Goal: Task Accomplishment & Management: Complete application form

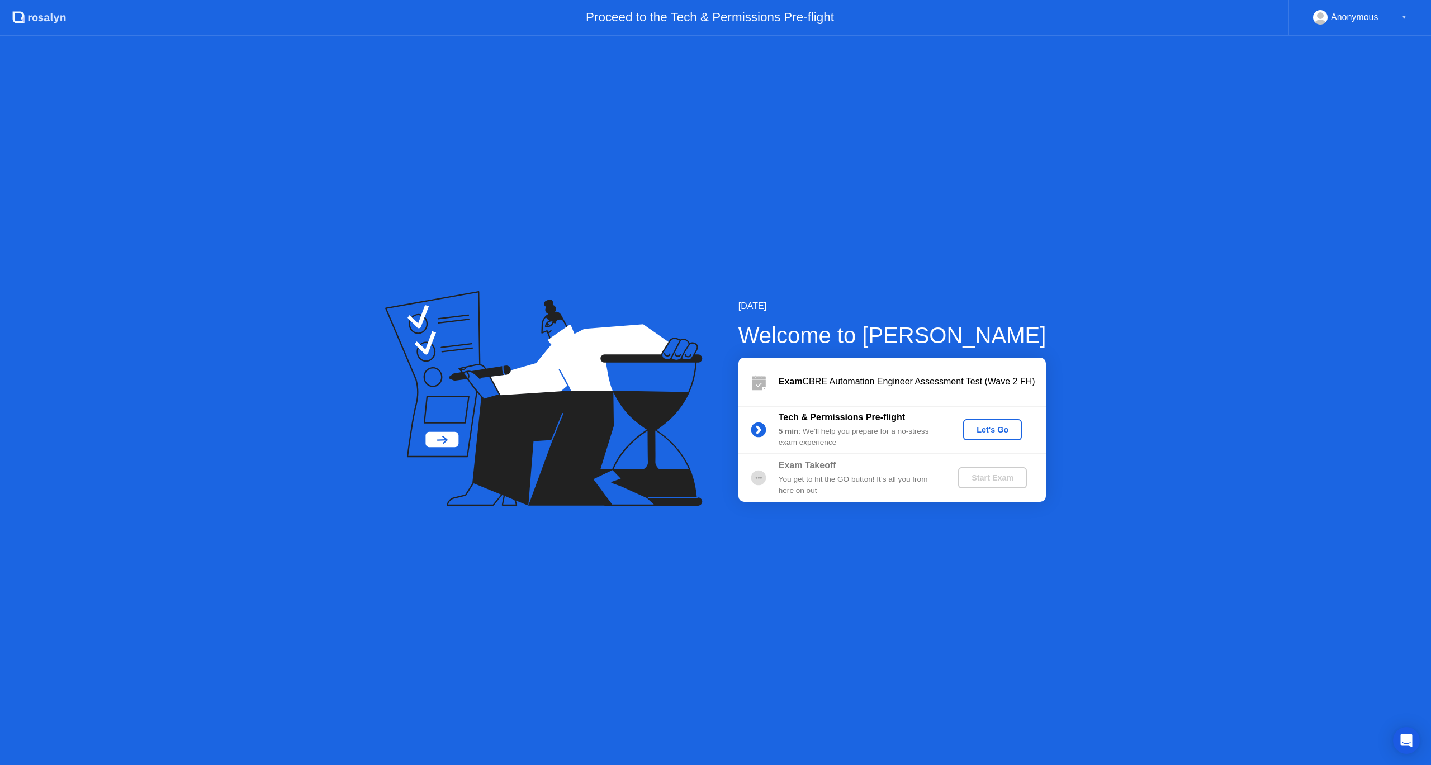
click at [1017, 435] on button "Let's Go" at bounding box center [992, 429] width 59 height 21
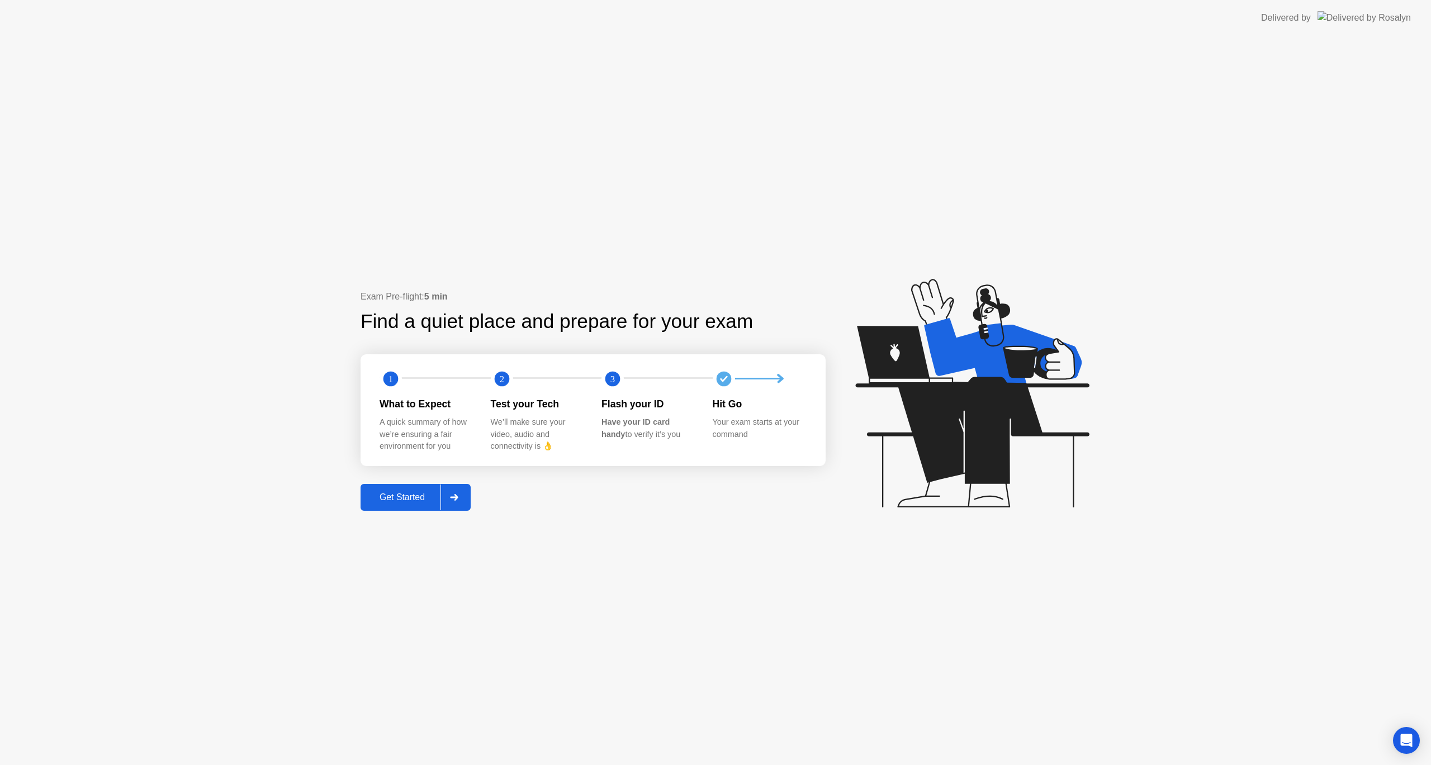
click at [461, 493] on div at bounding box center [453, 498] width 27 height 26
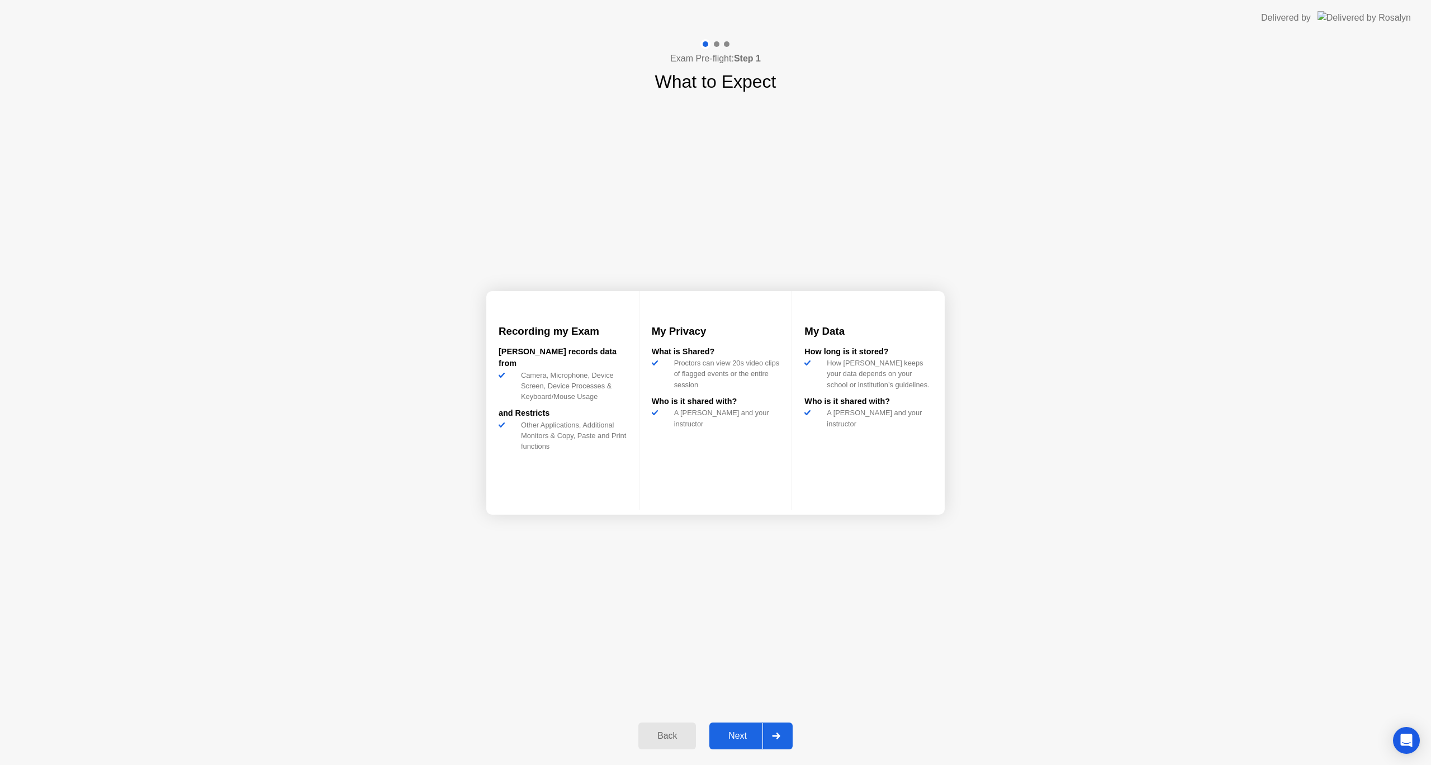
click at [780, 733] on icon at bounding box center [776, 736] width 8 height 7
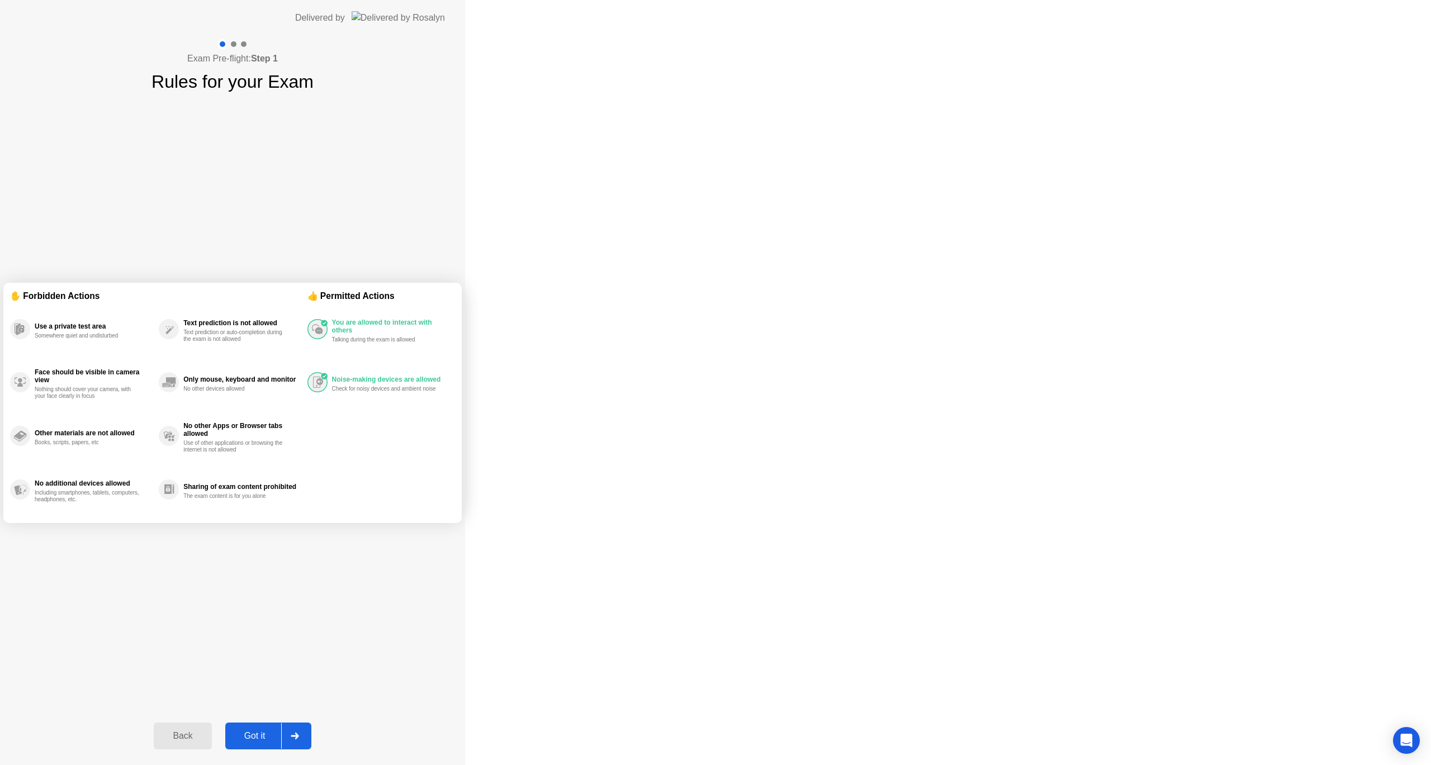
click at [299, 733] on icon at bounding box center [295, 736] width 8 height 7
select select "**********"
select select "*******"
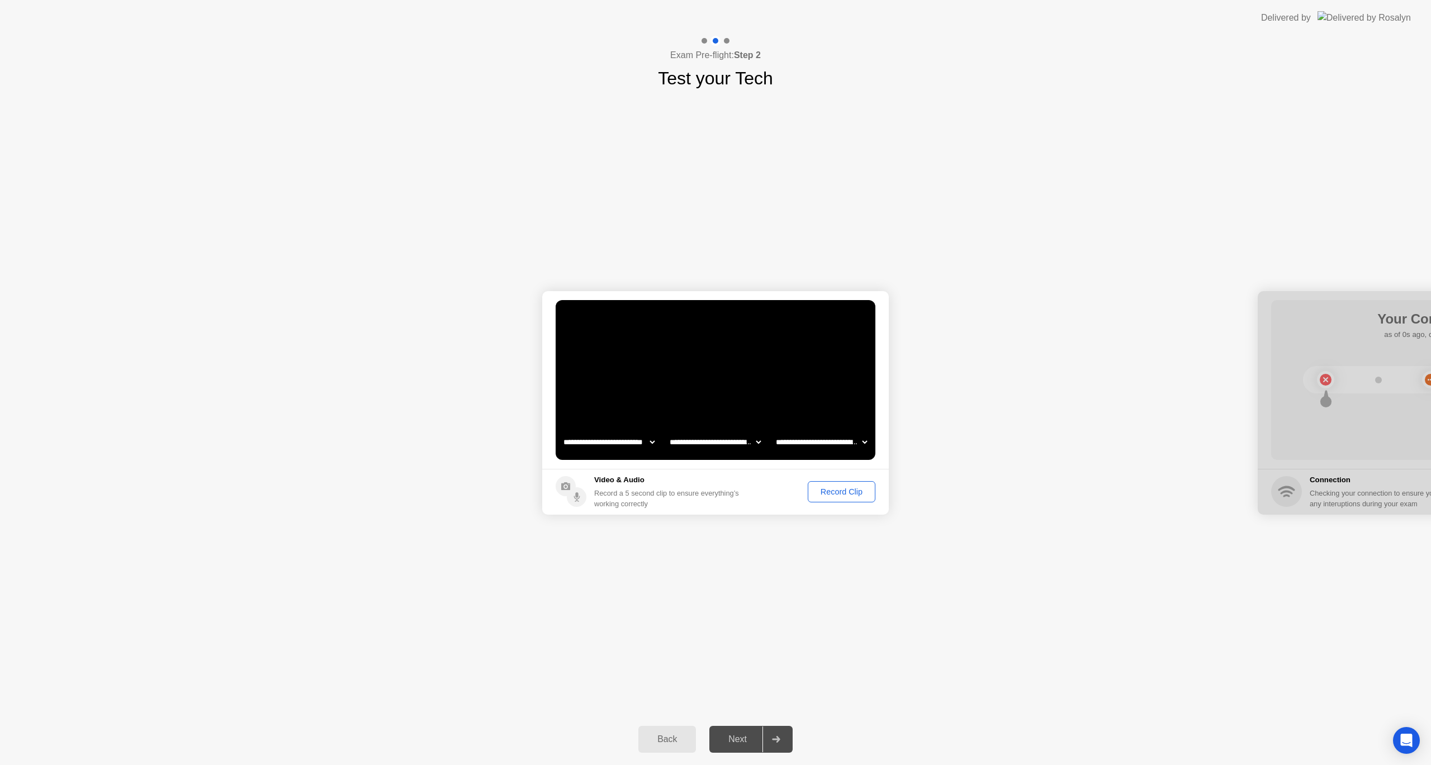
click at [780, 733] on div at bounding box center [775, 740] width 27 height 26
click at [848, 478] on footer "Video & Audio Record a 5 second clip to ensure everything’s working correctly R…" at bounding box center [715, 492] width 347 height 46
click at [847, 493] on div "Record Clip" at bounding box center [842, 491] width 60 height 9
click at [758, 739] on div "Next" at bounding box center [738, 739] width 50 height 10
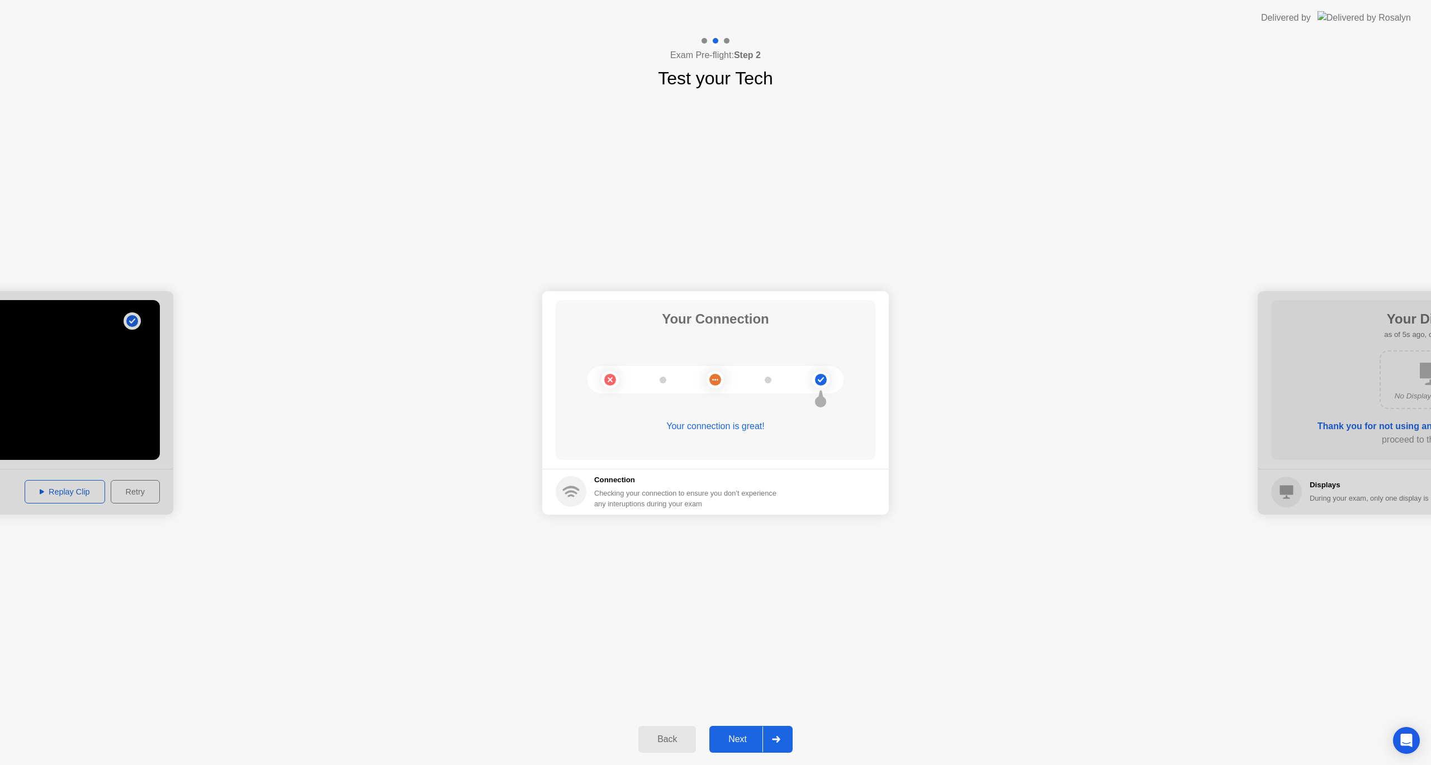
click at [735, 739] on div "Next" at bounding box center [738, 739] width 50 height 10
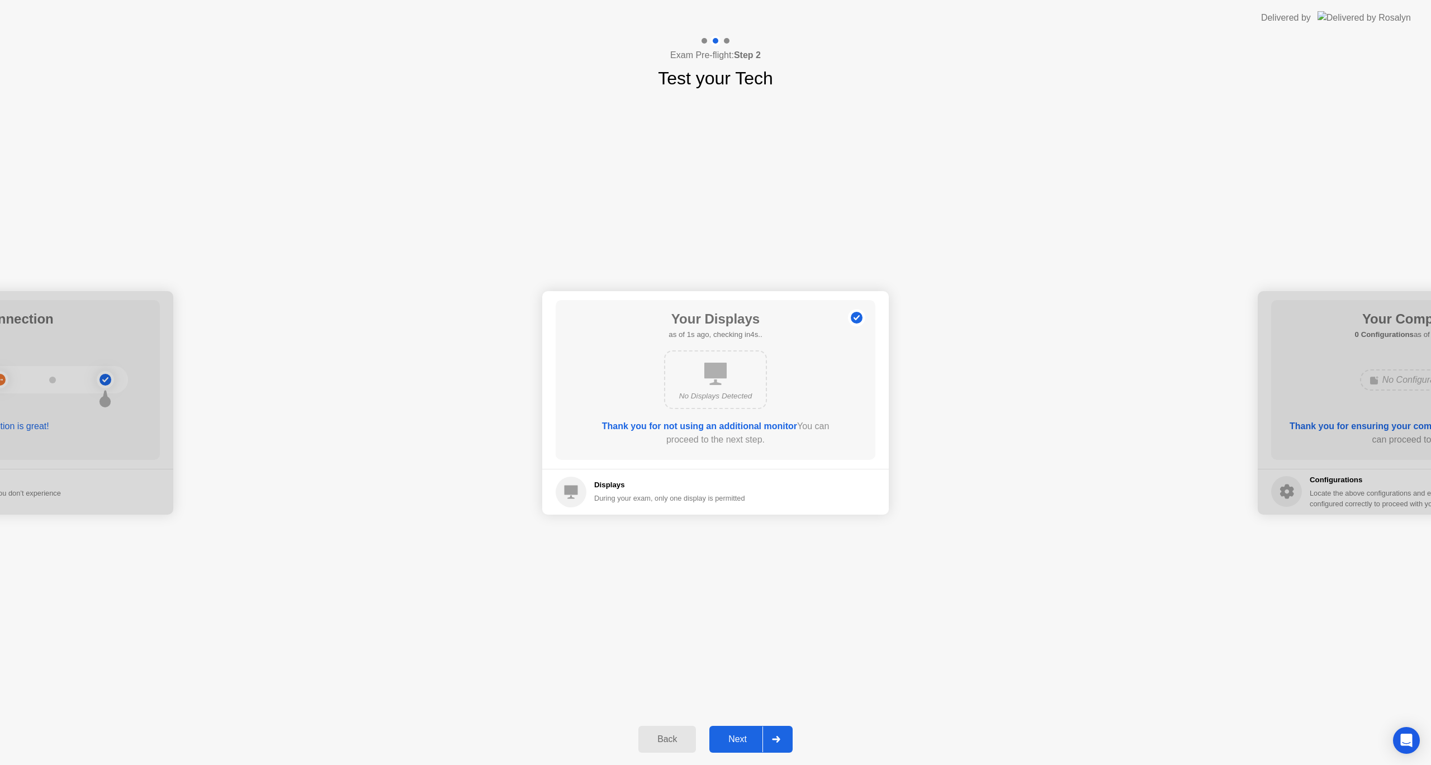
click at [735, 739] on div "Next" at bounding box center [738, 739] width 50 height 10
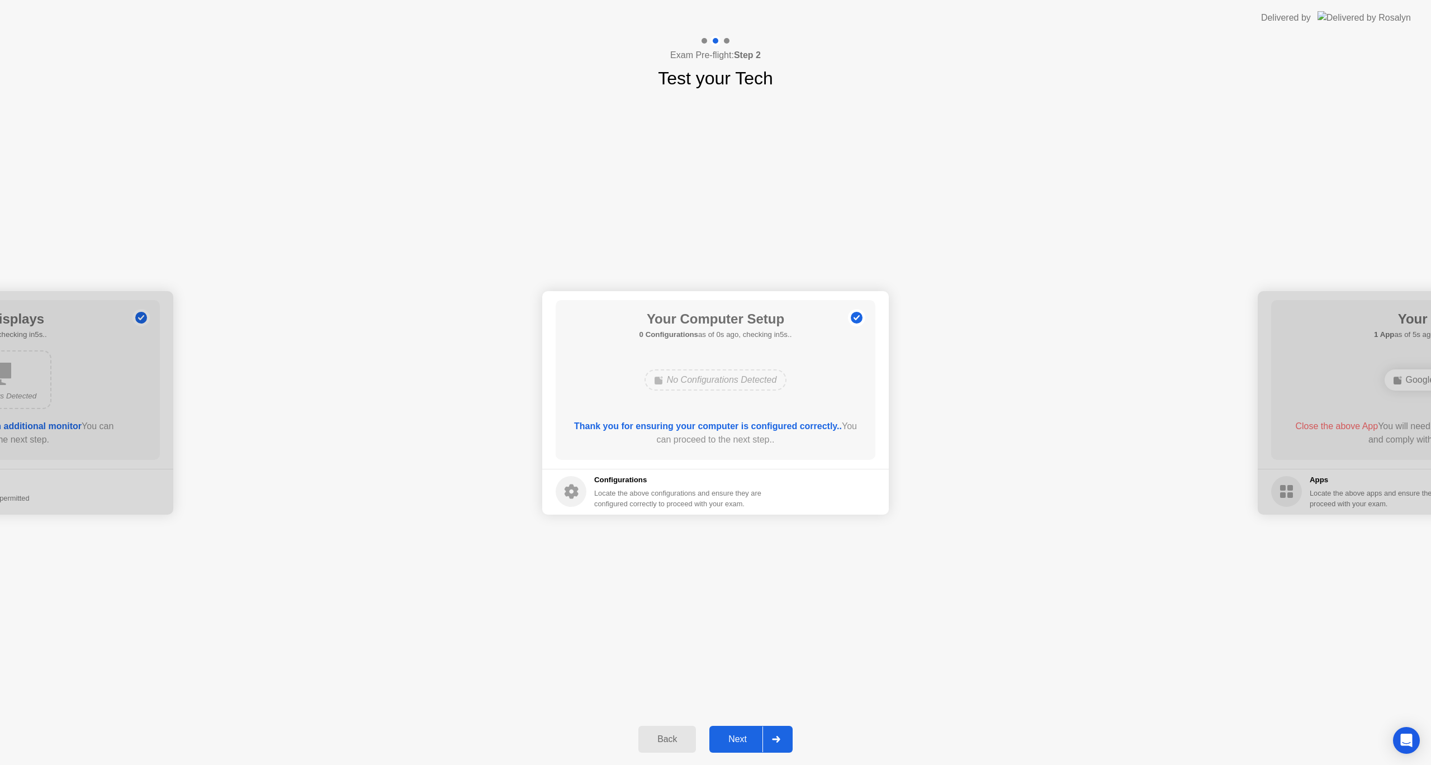
click at [735, 739] on div "Next" at bounding box center [738, 739] width 50 height 10
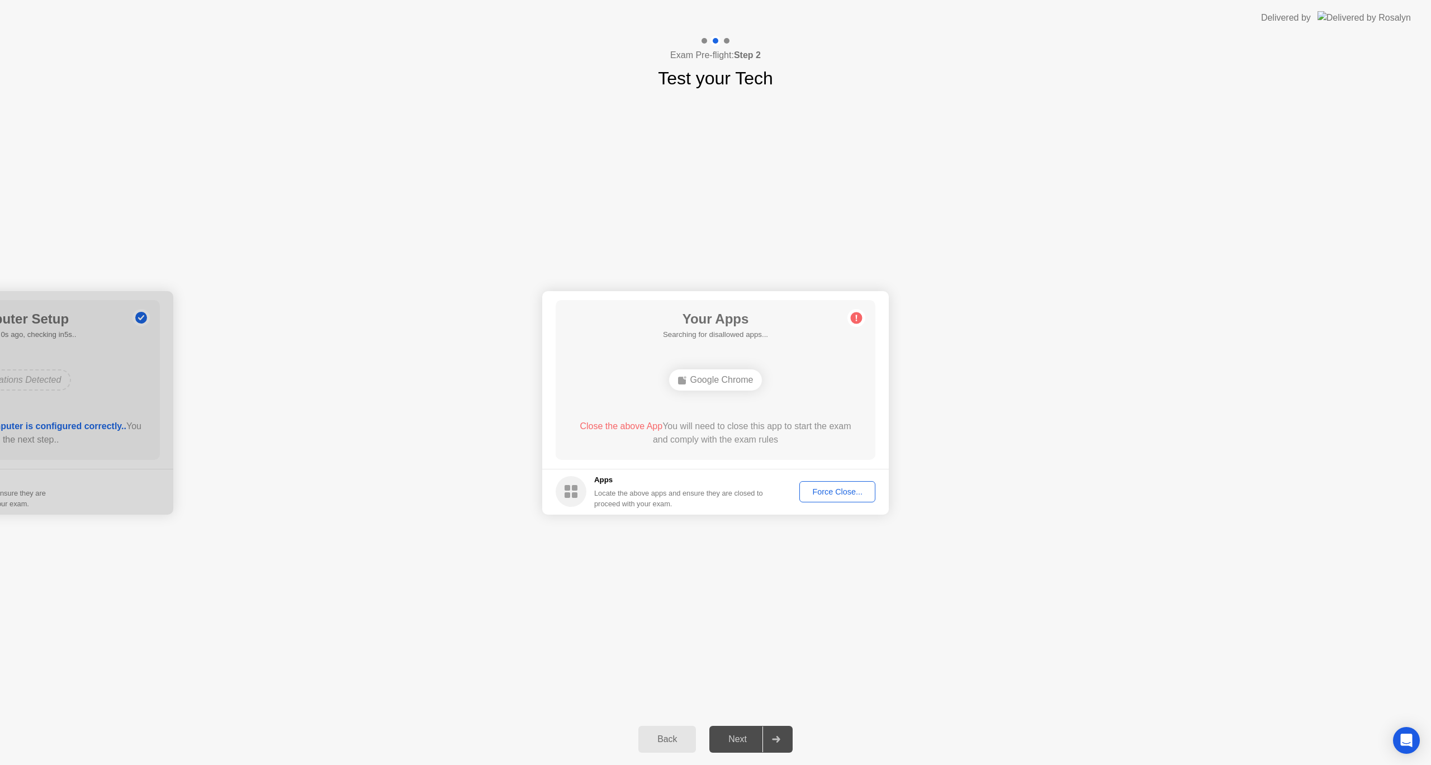
click at [819, 492] on div "Force Close..." at bounding box center [837, 491] width 68 height 9
click at [672, 739] on div "Back" at bounding box center [667, 739] width 51 height 10
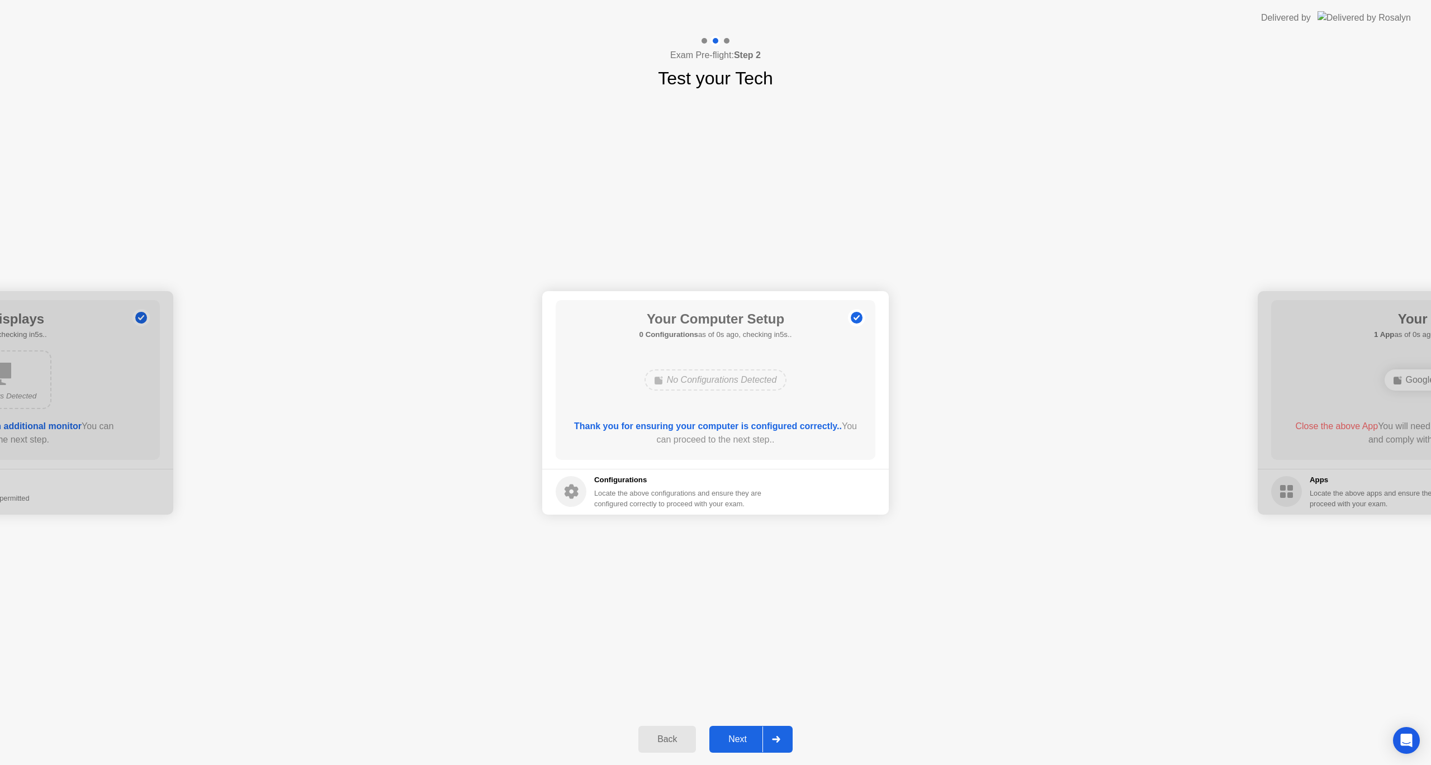
click at [672, 739] on div "Back" at bounding box center [667, 739] width 51 height 10
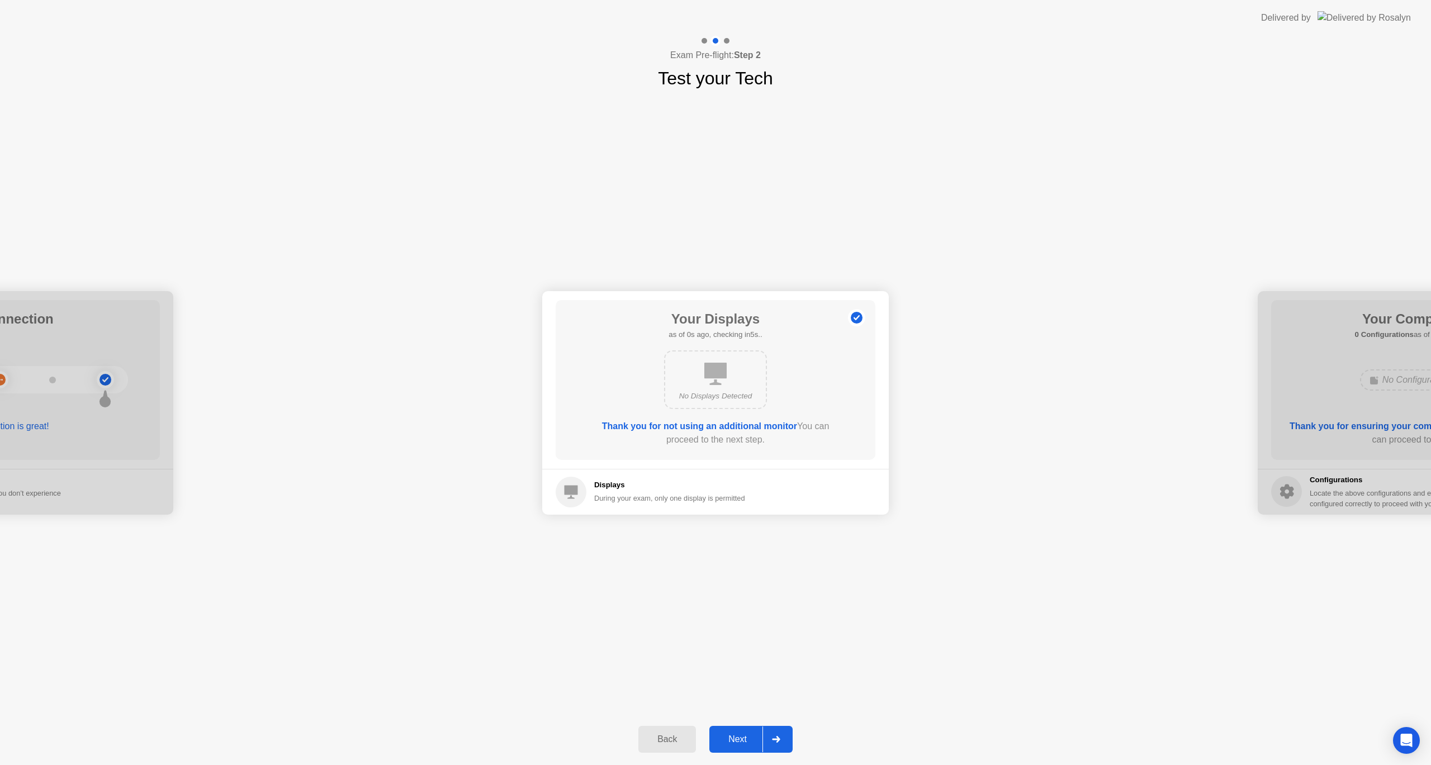
click at [672, 739] on div "Back" at bounding box center [667, 739] width 51 height 10
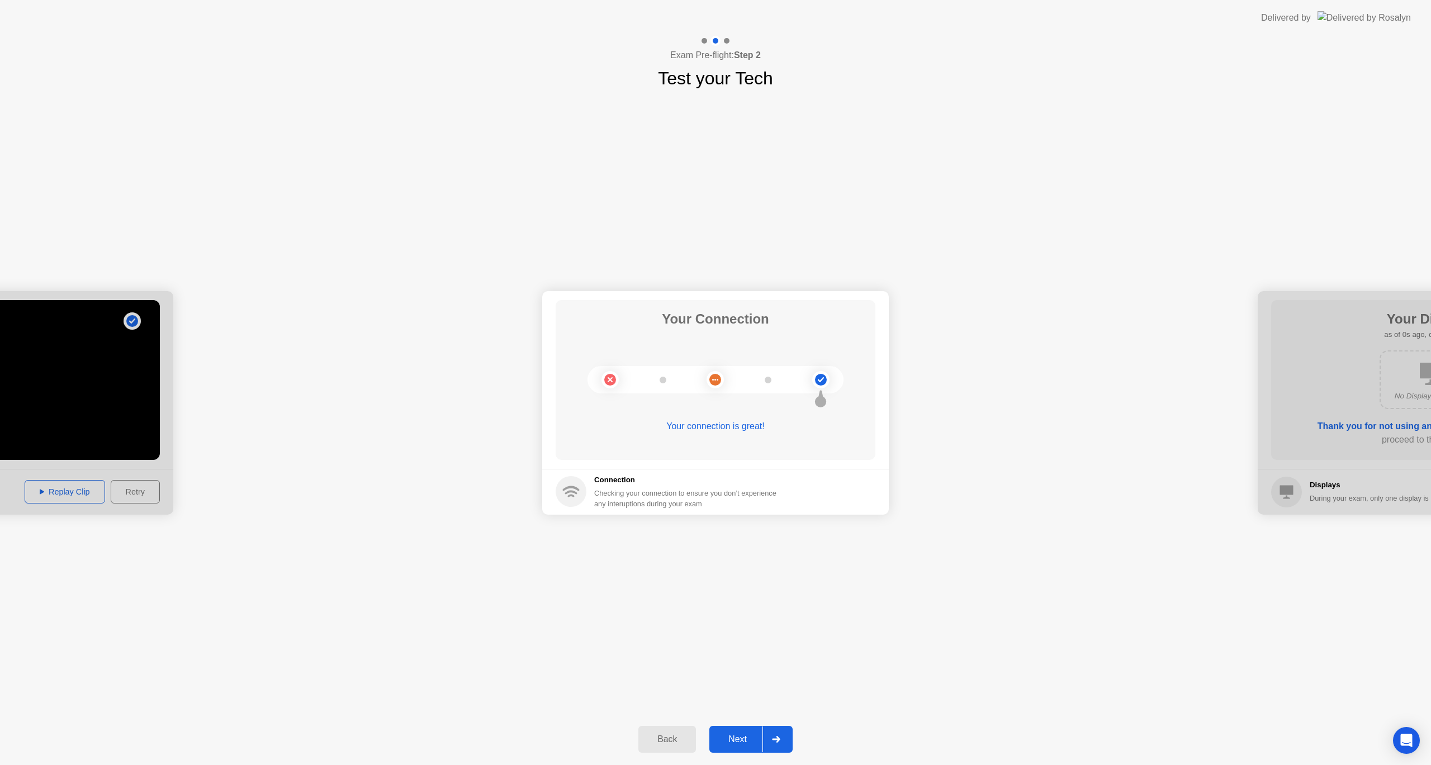
click at [672, 739] on div "Back" at bounding box center [667, 739] width 51 height 10
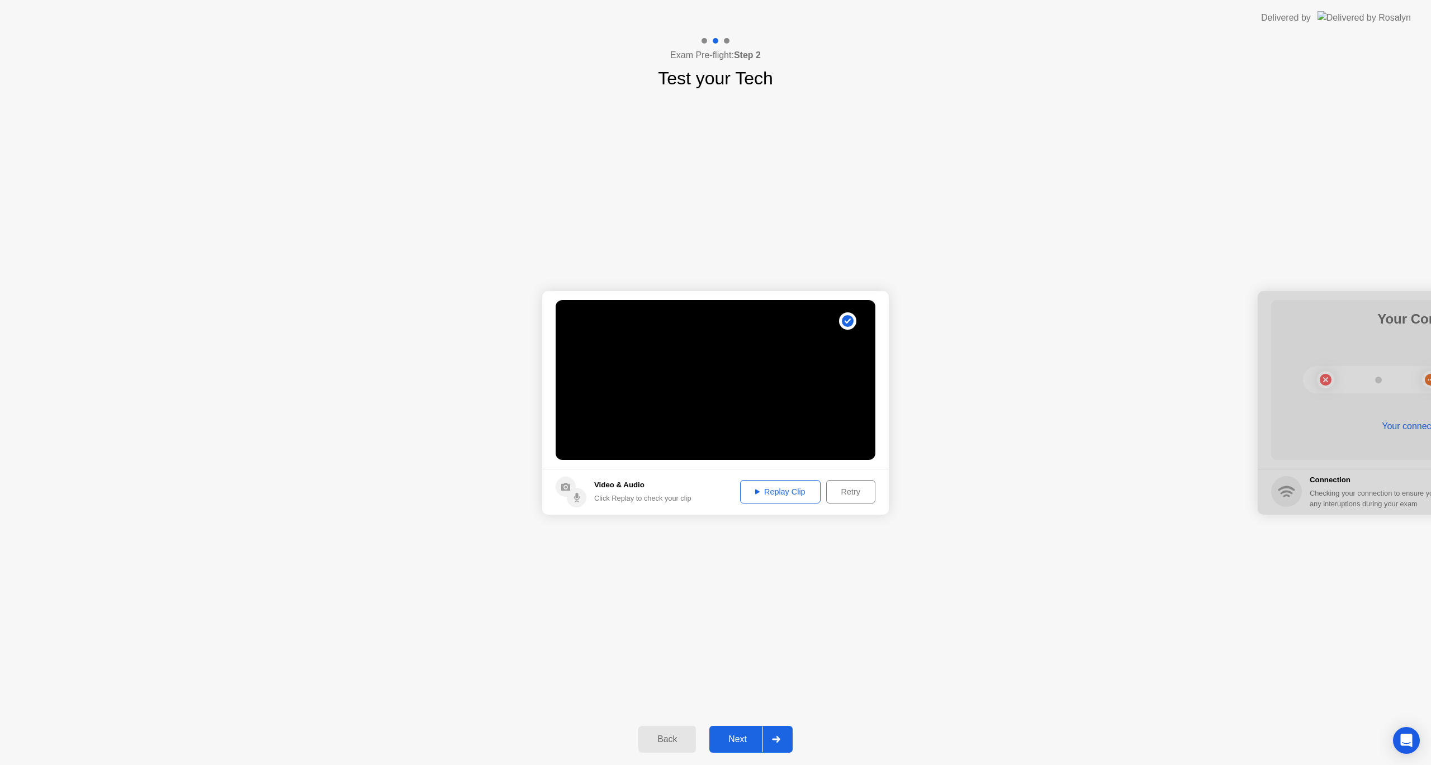
drag, startPoint x: 594, startPoint y: 486, endPoint x: 581, endPoint y: 488, distance: 13.0
click at [594, 487] on div "Video & Audio Click Replay to check your clip" at bounding box center [624, 492] width 136 height 31
click at [570, 489] on icon at bounding box center [565, 487] width 9 height 8
click at [681, 738] on div "Back" at bounding box center [667, 739] width 51 height 10
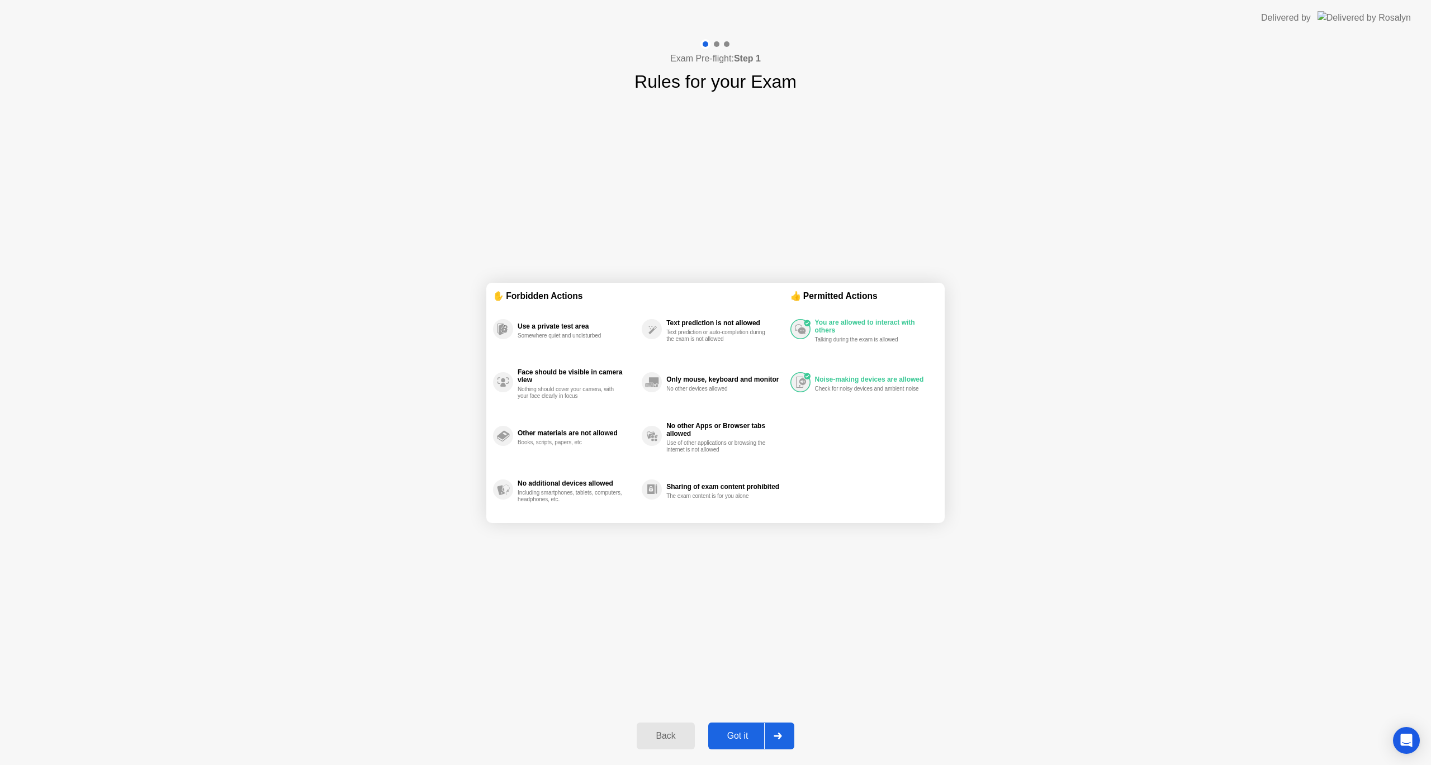
click at [741, 732] on div "Got it" at bounding box center [737, 736] width 53 height 10
select select "**********"
select select "*******"
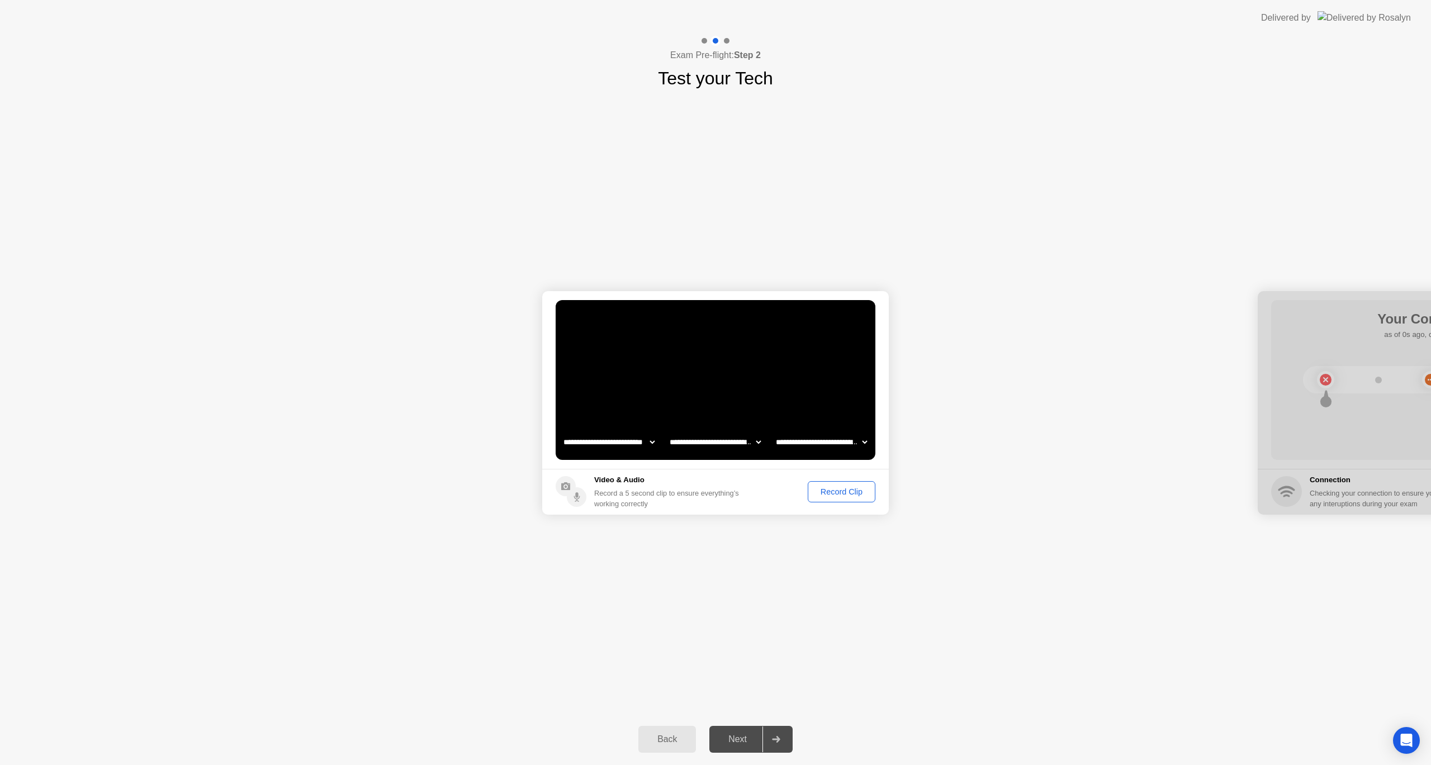
click at [641, 440] on select "**********" at bounding box center [609, 442] width 96 height 22
click at [561, 431] on select "**********" at bounding box center [609, 442] width 96 height 22
click at [838, 445] on select "**********" at bounding box center [822, 442] width 96 height 22
click at [839, 434] on select "**********" at bounding box center [822, 442] width 96 height 22
click at [846, 481] on button "Record Clip" at bounding box center [842, 491] width 68 height 21
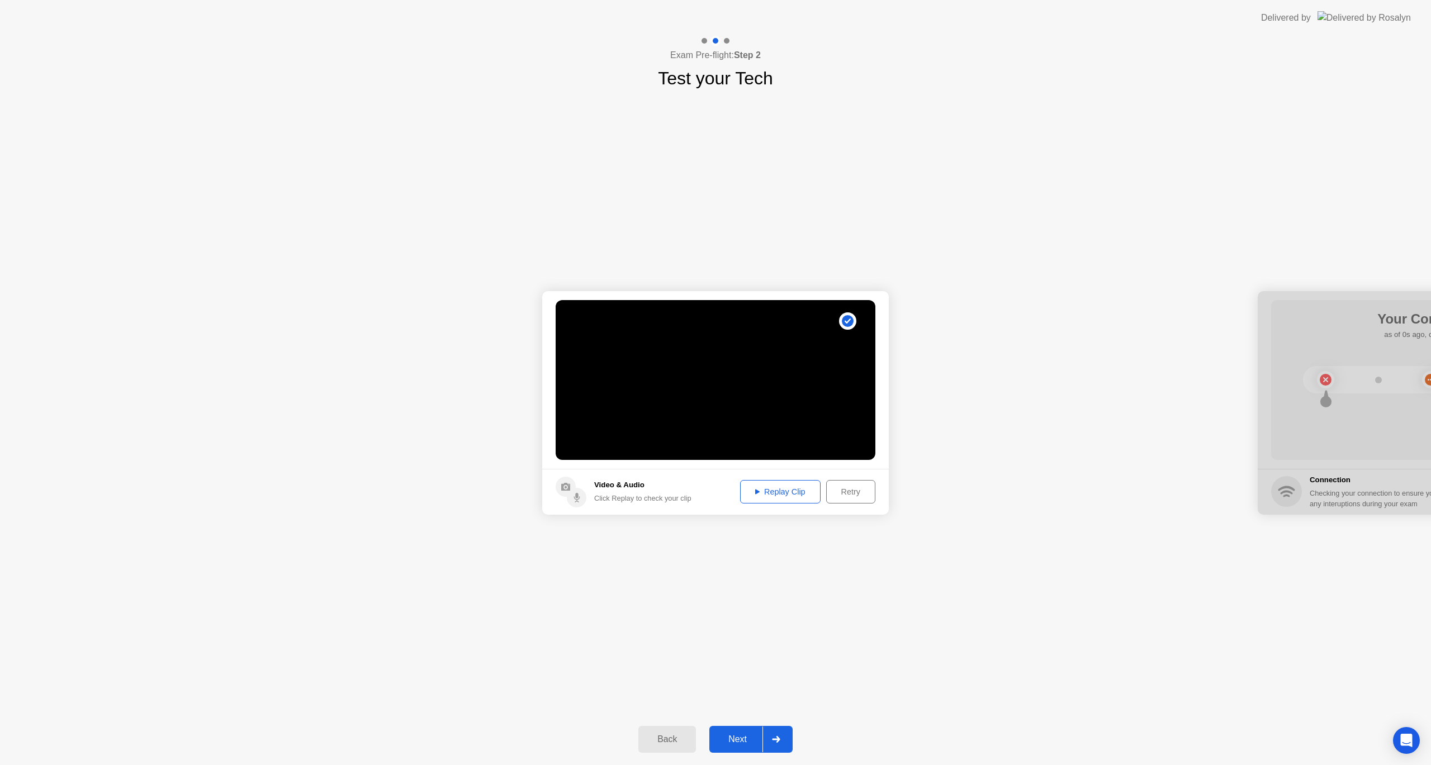
click at [750, 744] on div "Next" at bounding box center [738, 739] width 50 height 10
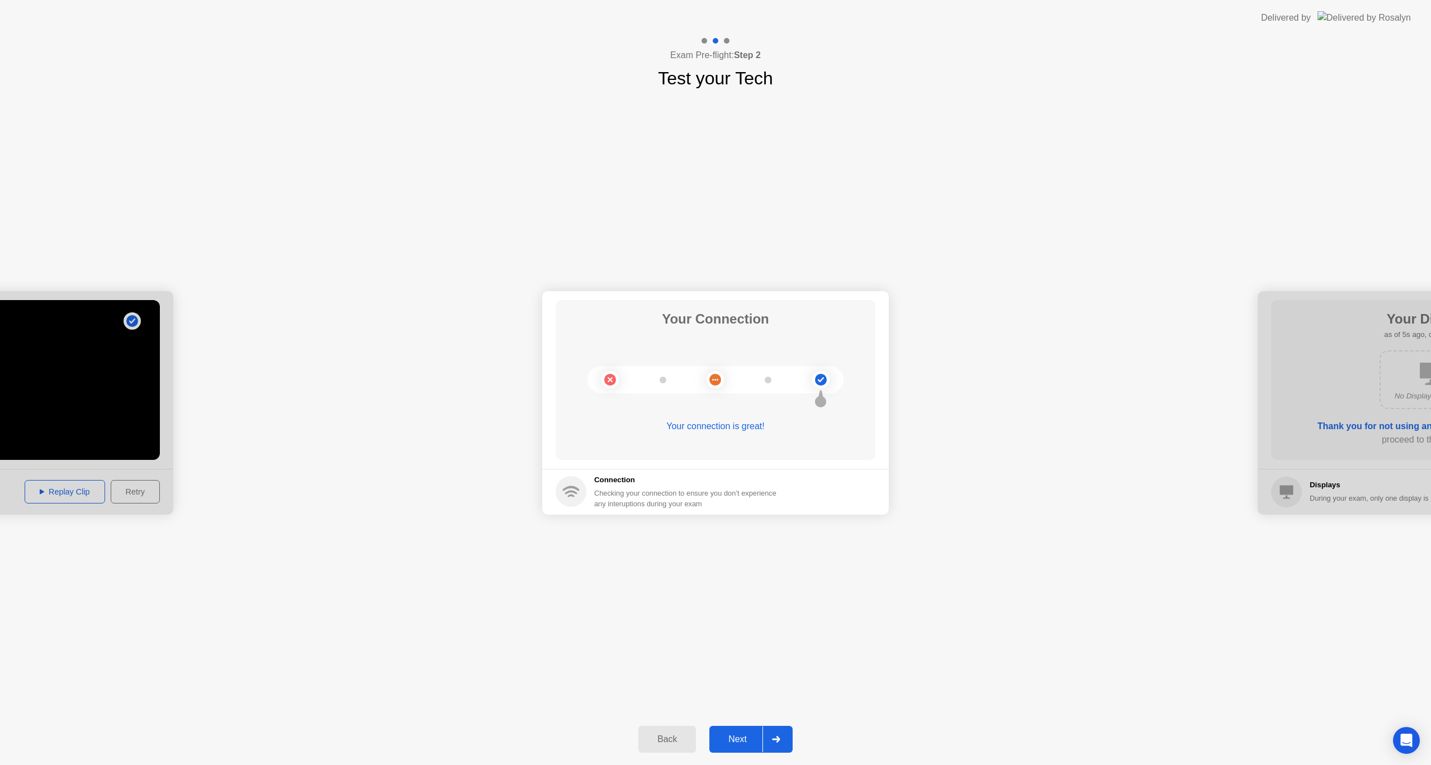
click at [732, 738] on div "Next" at bounding box center [738, 739] width 50 height 10
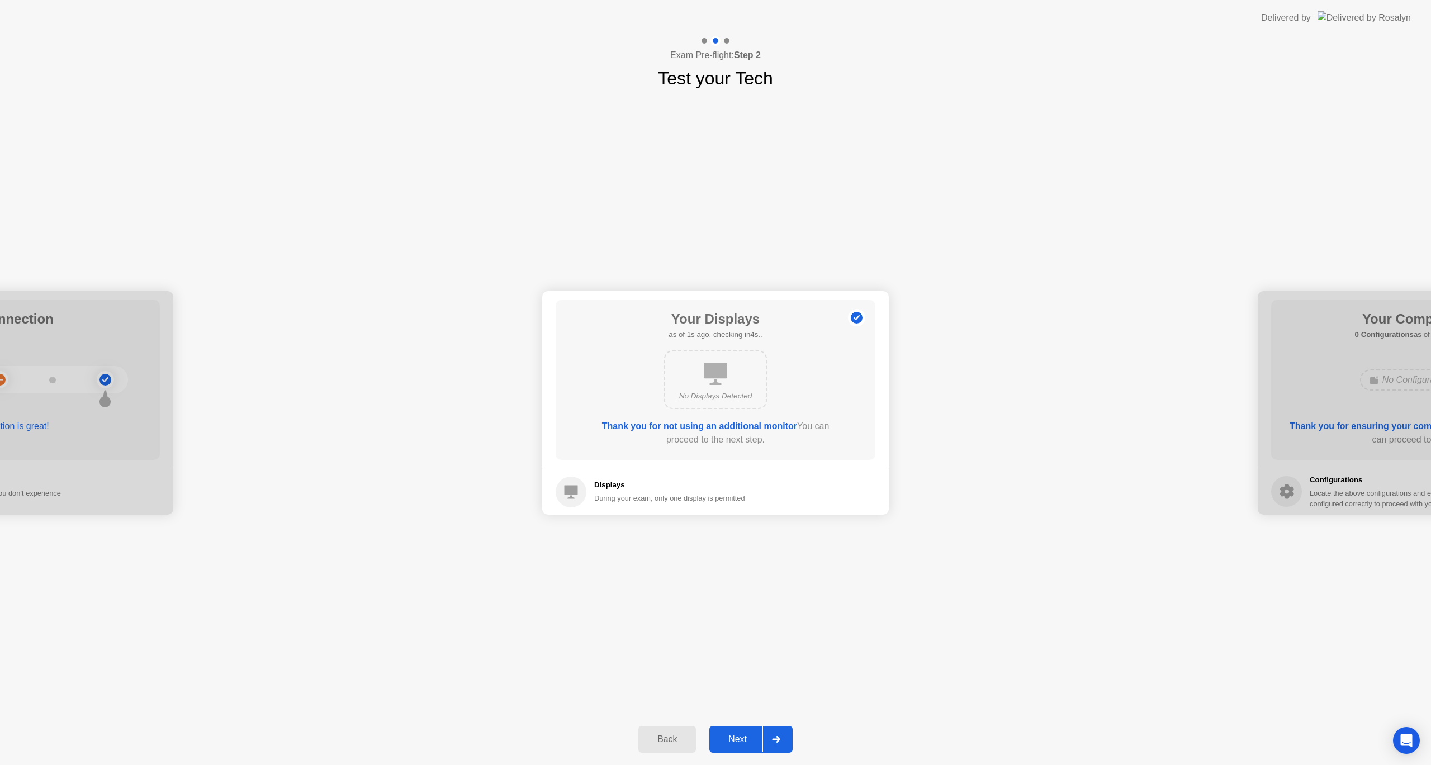
click at [732, 732] on button "Next" at bounding box center [750, 739] width 83 height 27
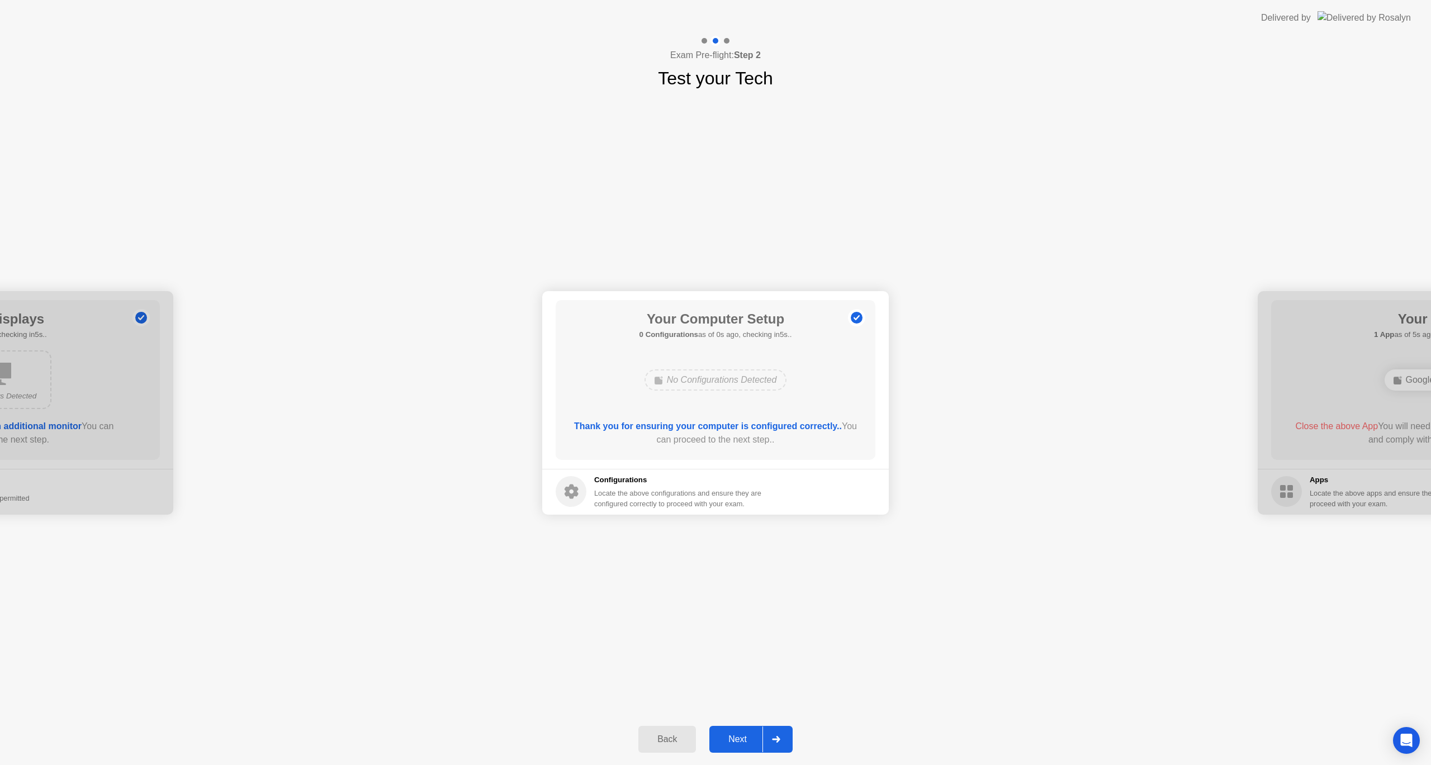
click at [732, 732] on button "Next" at bounding box center [750, 739] width 83 height 27
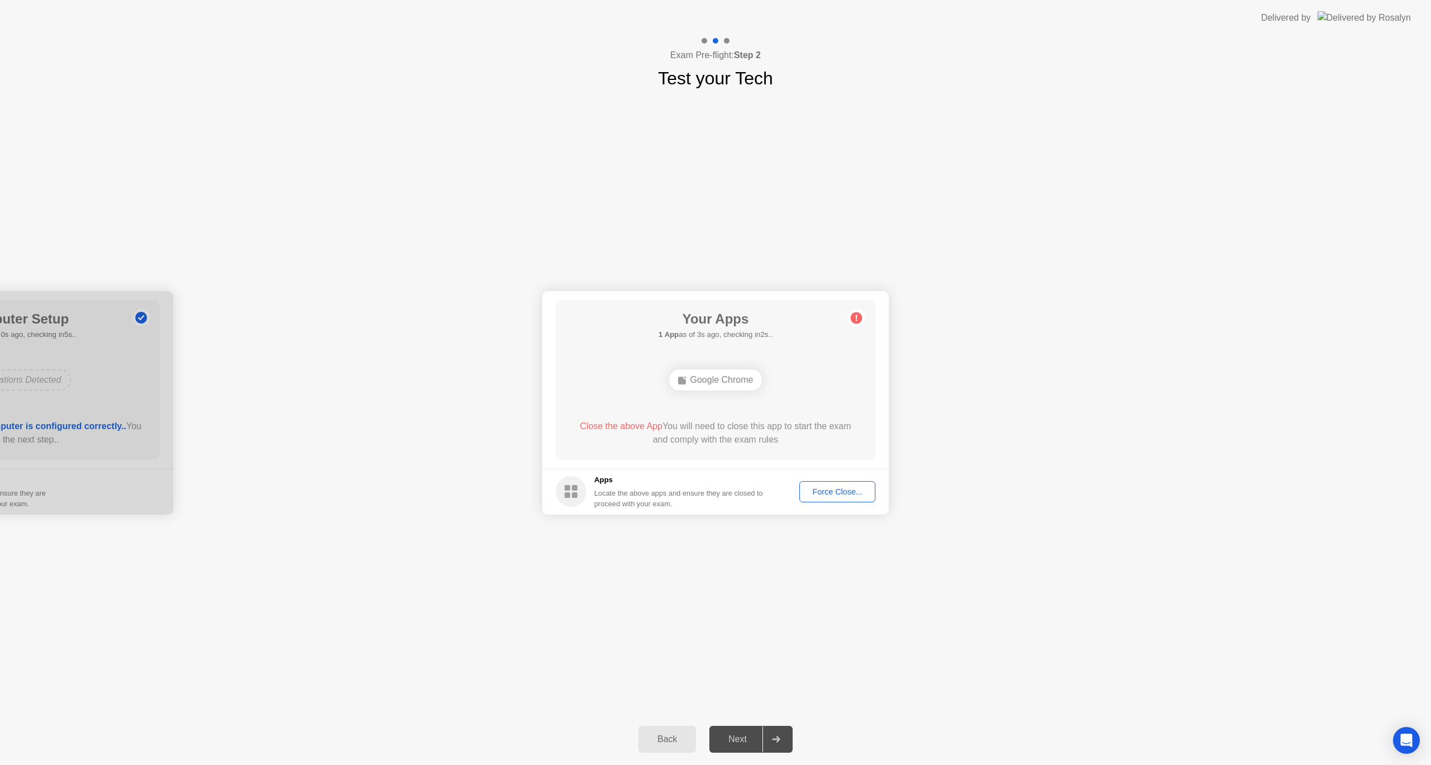
click at [790, 626] on div "**********" at bounding box center [715, 403] width 1431 height 622
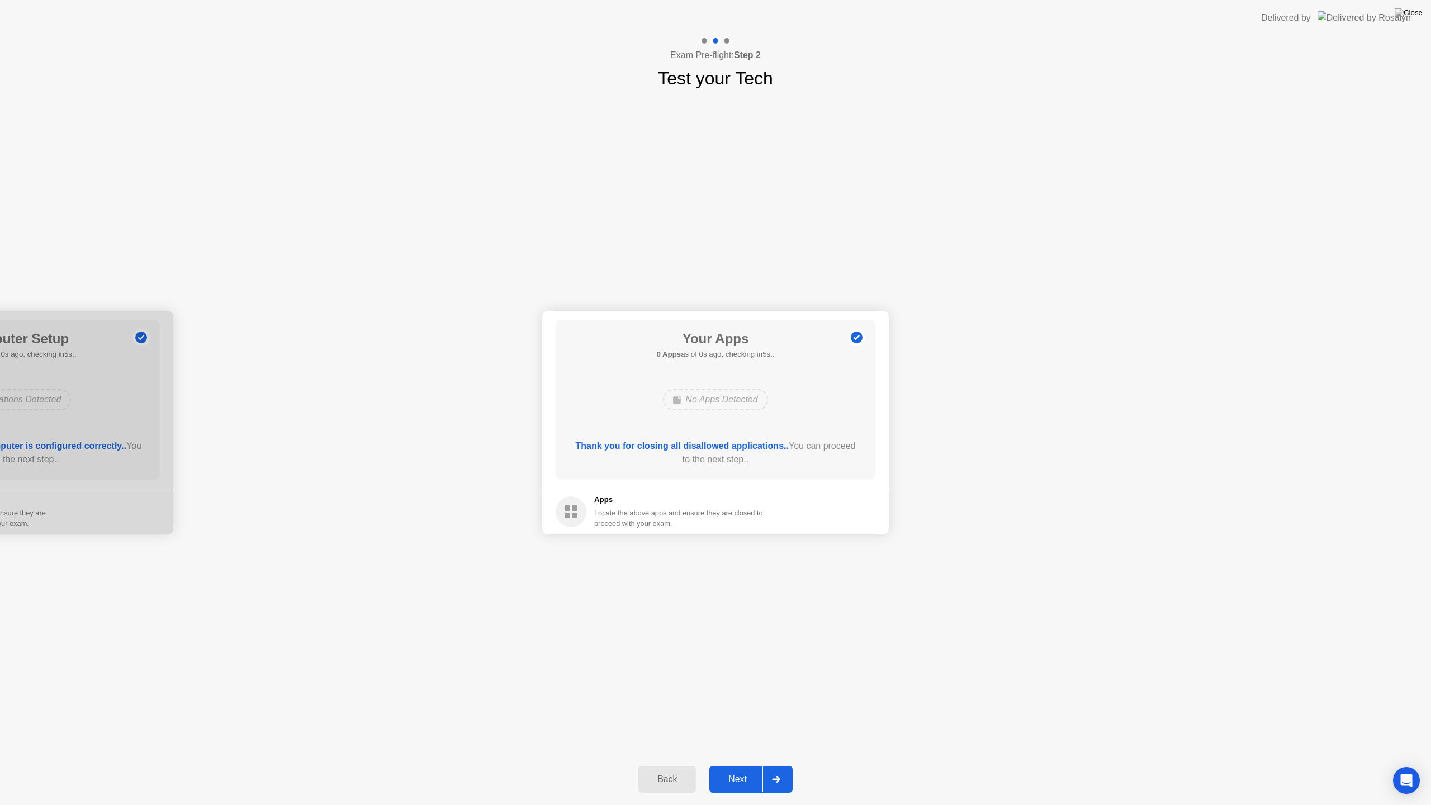
click at [741, 765] on div "Next" at bounding box center [738, 779] width 50 height 10
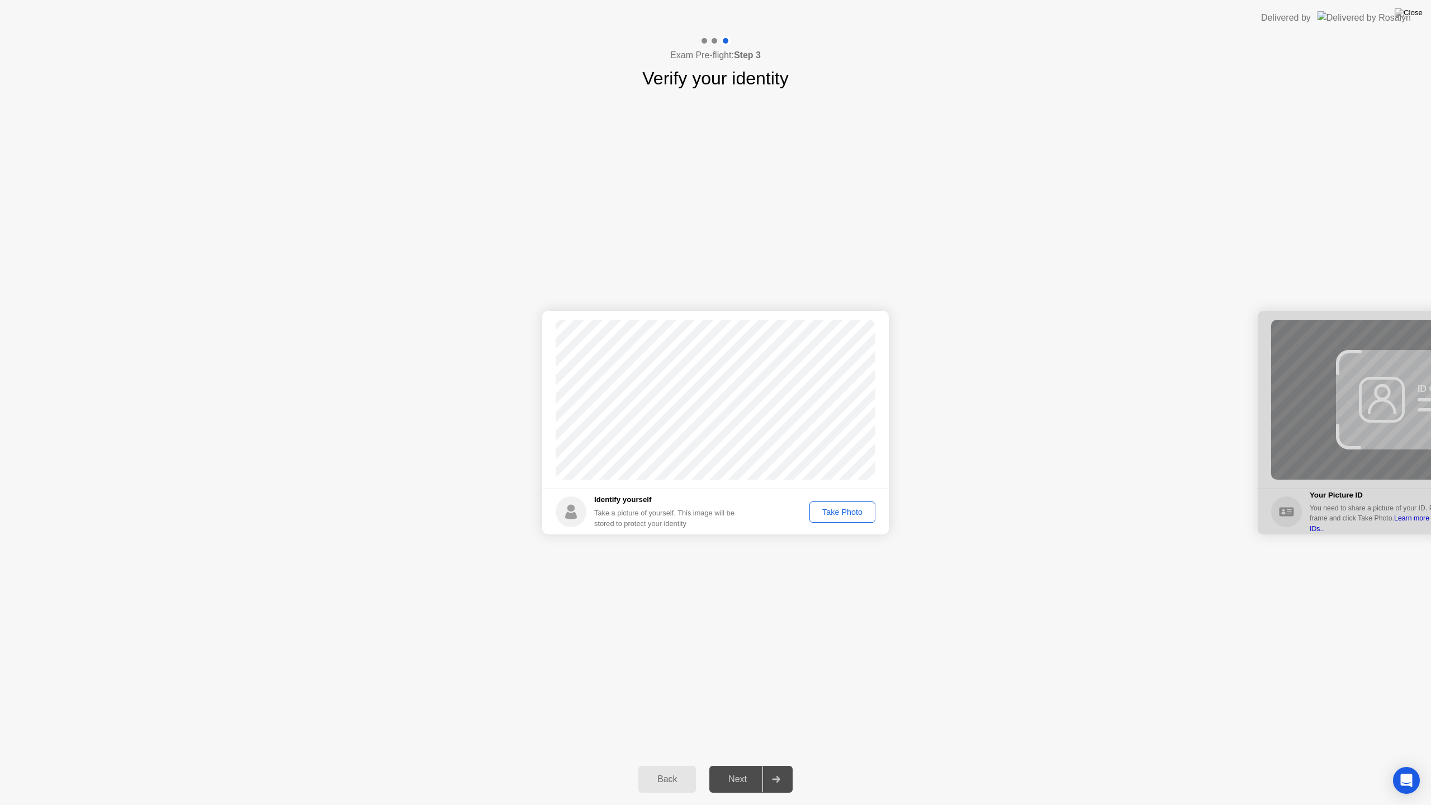
click at [837, 520] on button "Take Photo" at bounding box center [842, 511] width 66 height 21
click at [735, 765] on div "Next" at bounding box center [738, 779] width 50 height 10
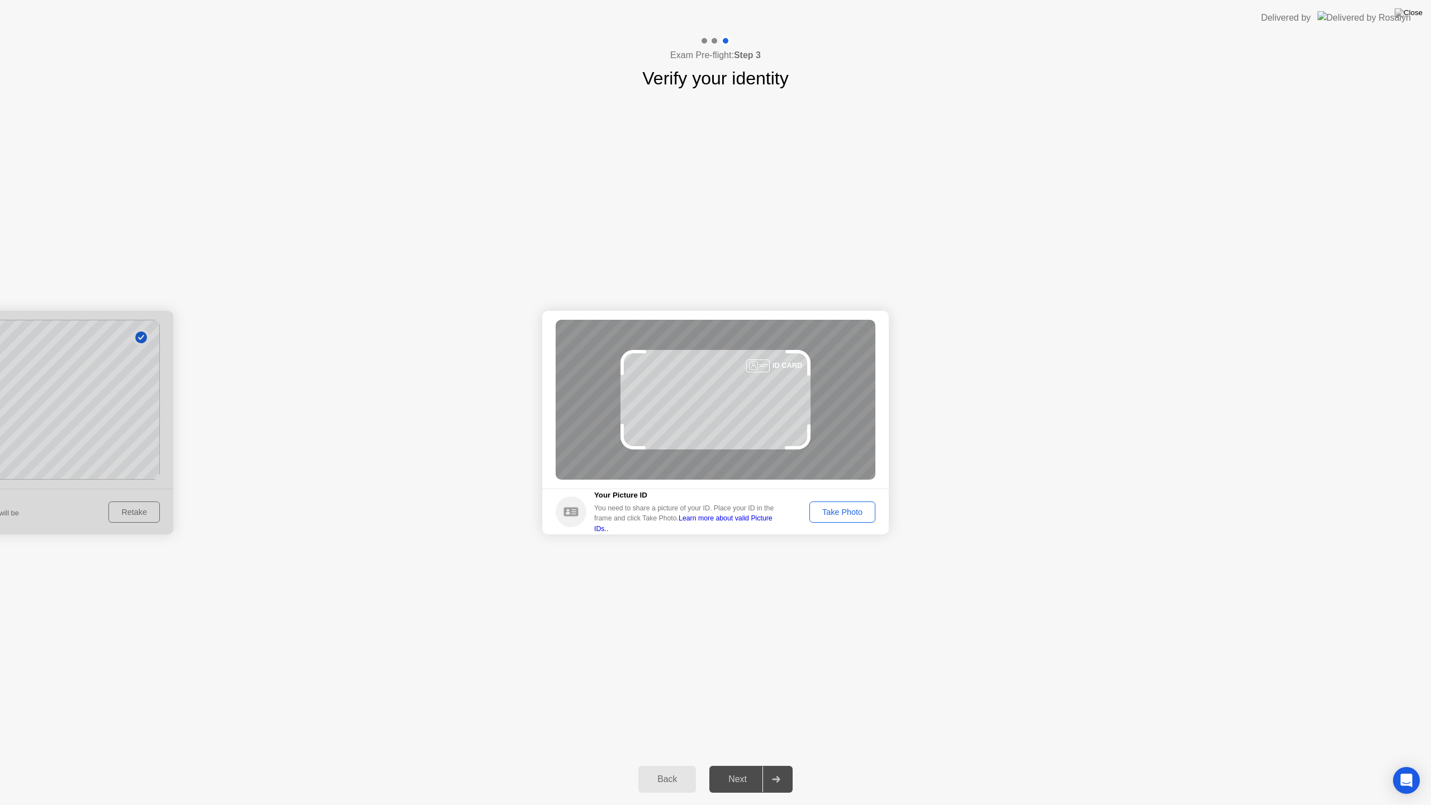
click at [831, 521] on button "Take Photo" at bounding box center [842, 511] width 66 height 21
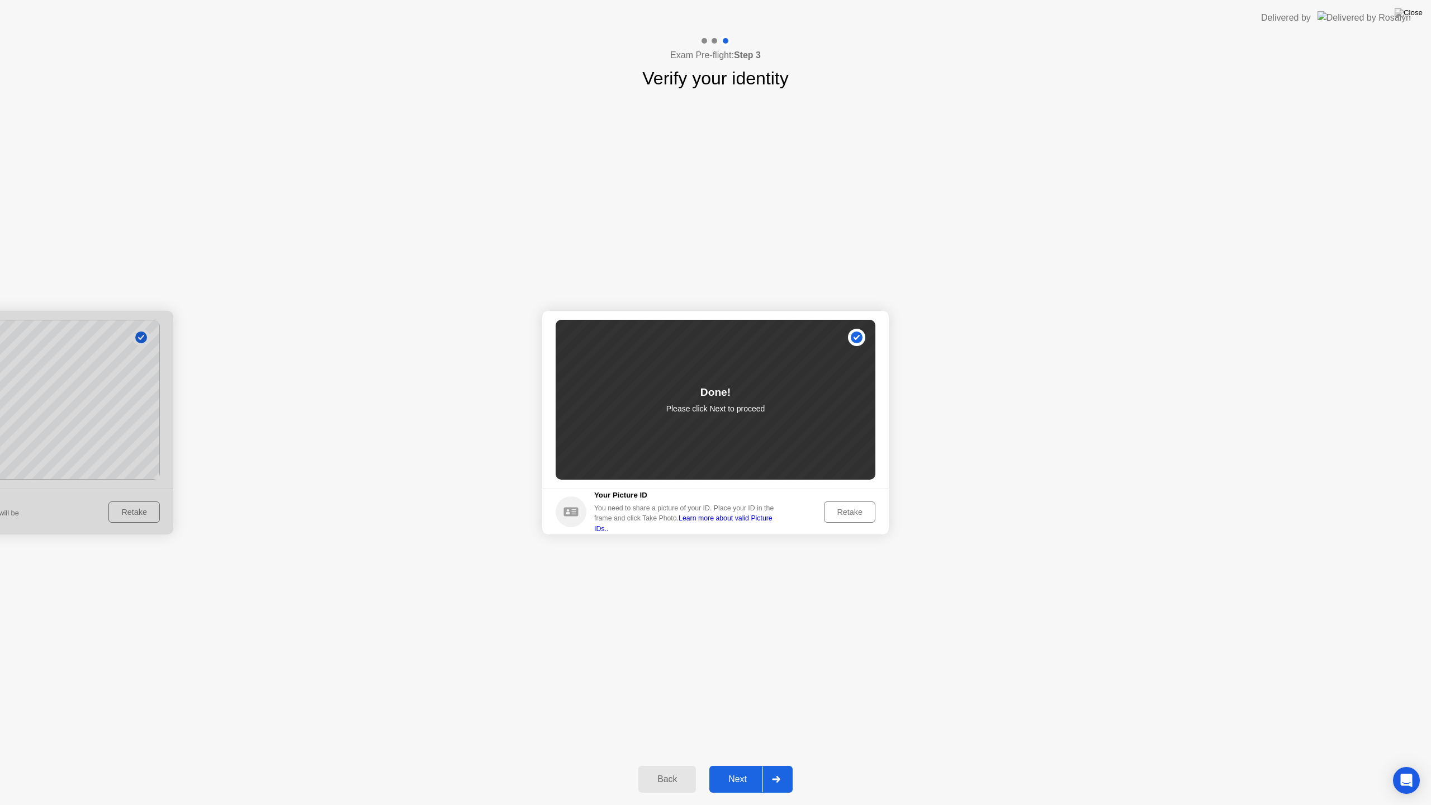
click at [736, 765] on div "Next" at bounding box center [738, 779] width 50 height 10
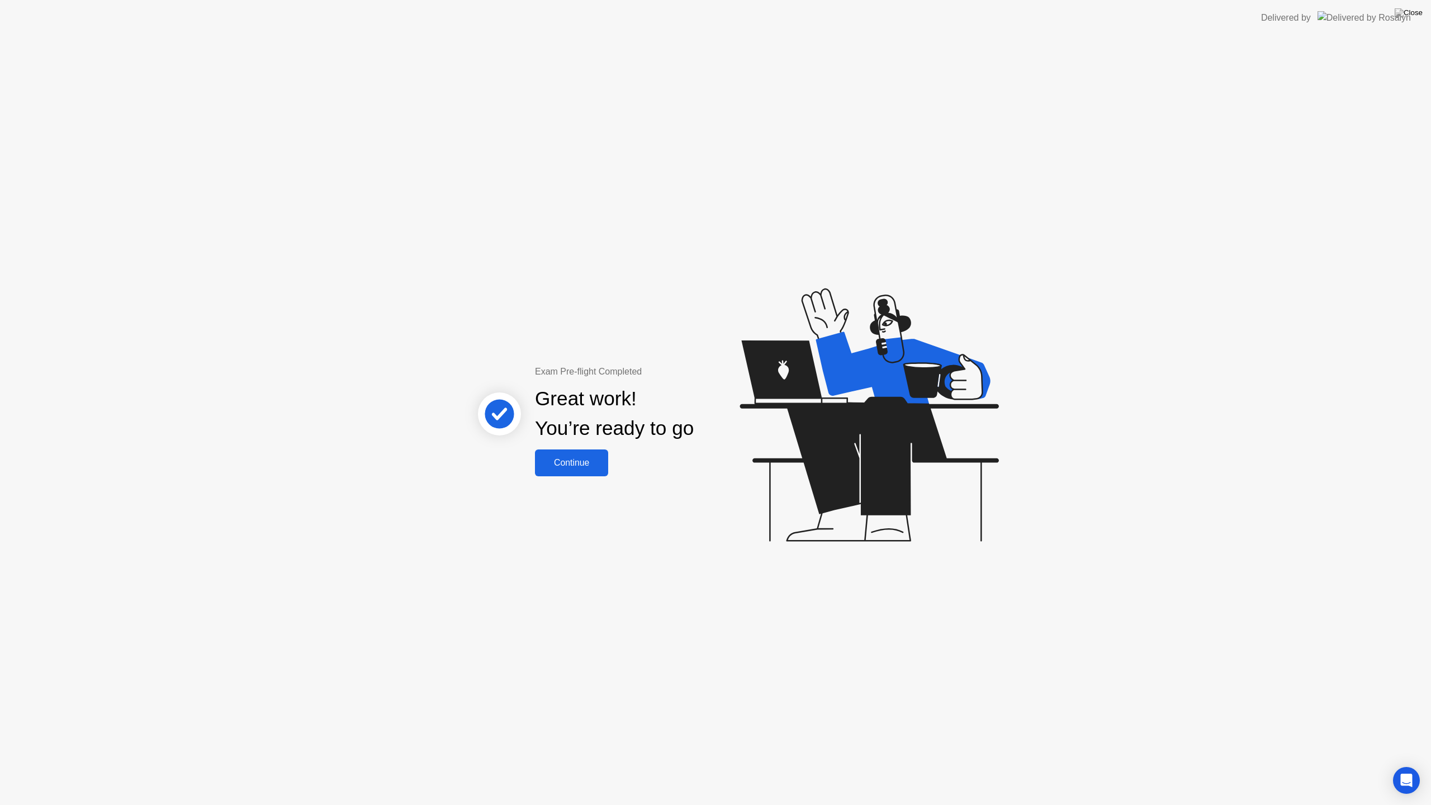
click at [562, 464] on div "Continue" at bounding box center [571, 463] width 67 height 10
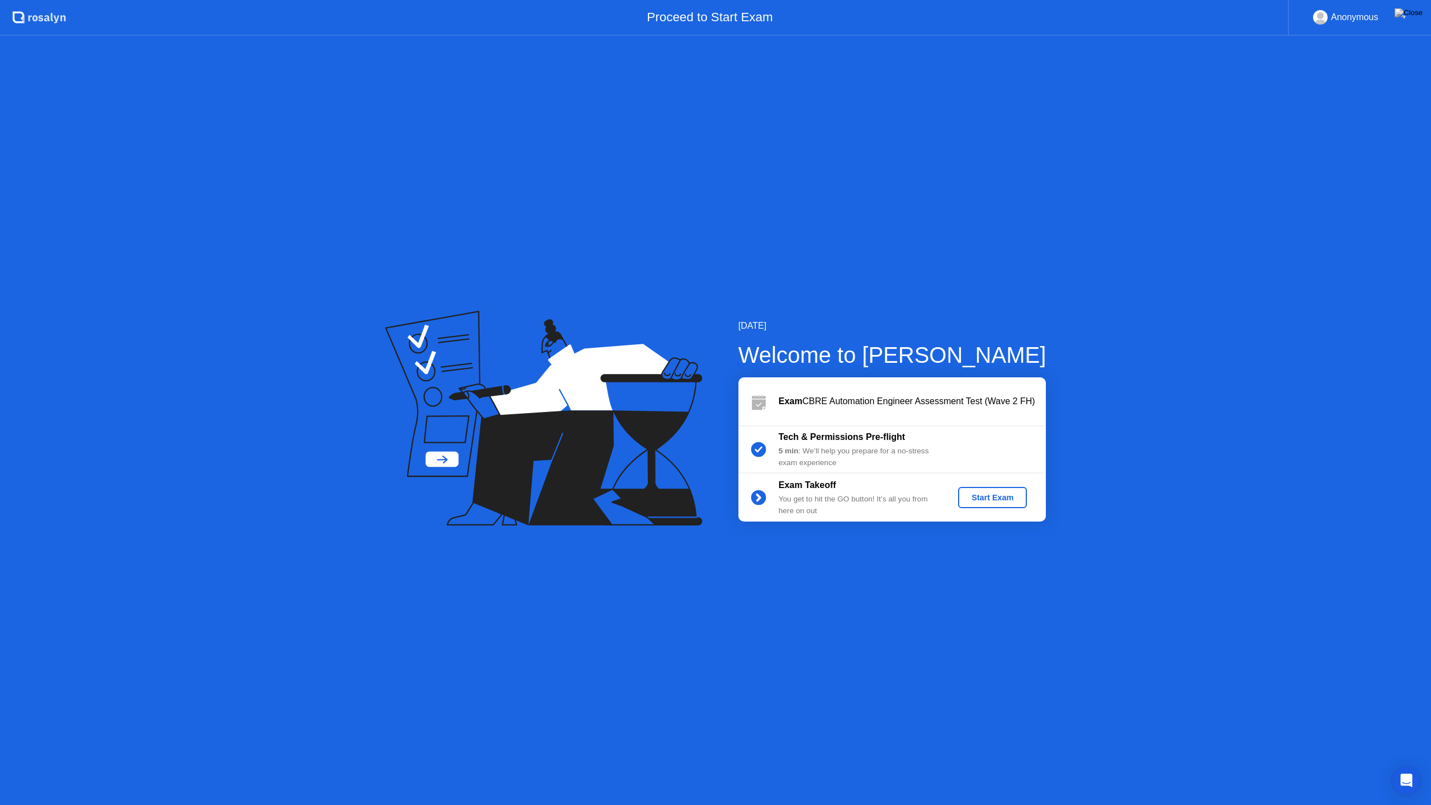
click at [1000, 494] on div "Start Exam" at bounding box center [992, 497] width 60 height 9
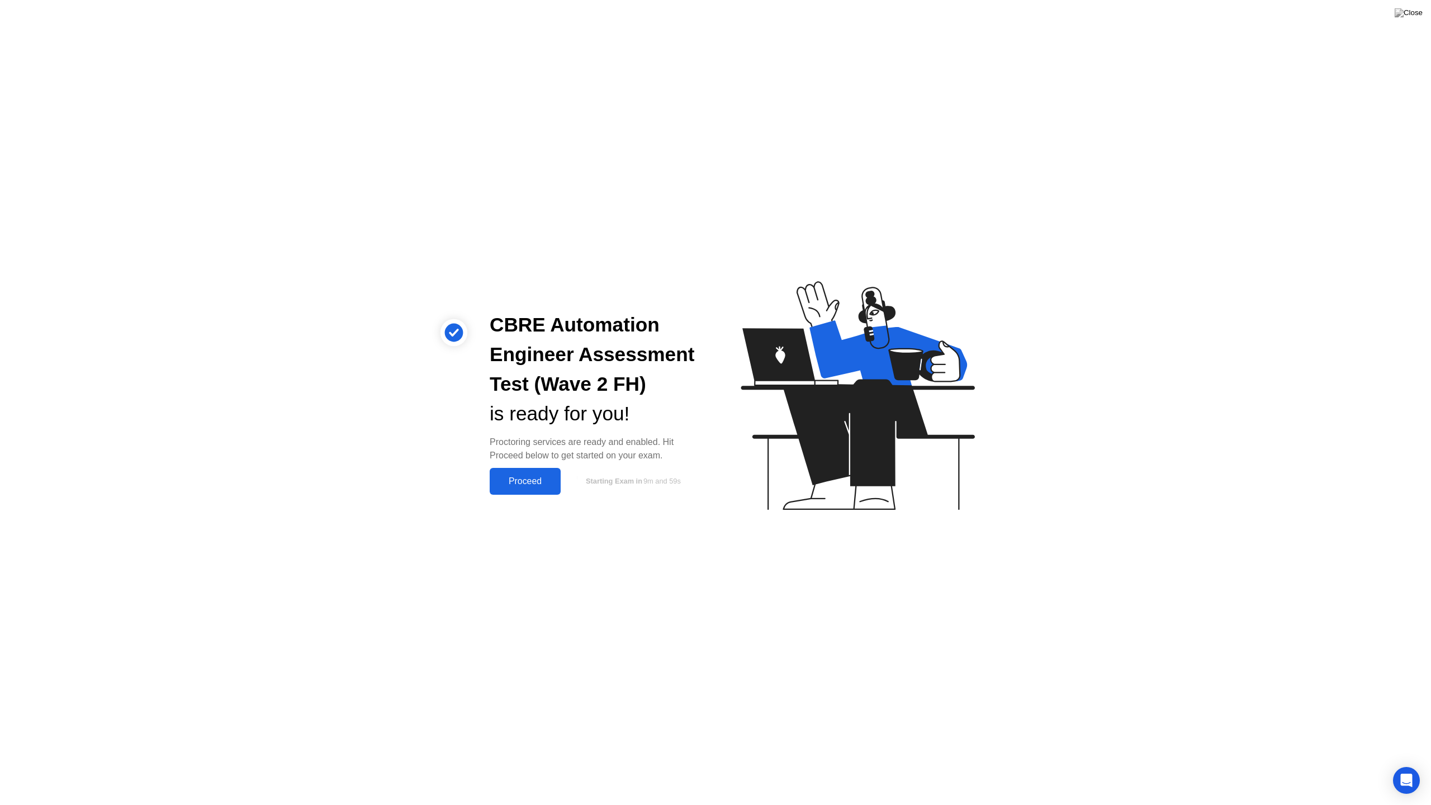
click at [521, 482] on div "Proceed" at bounding box center [525, 481] width 64 height 10
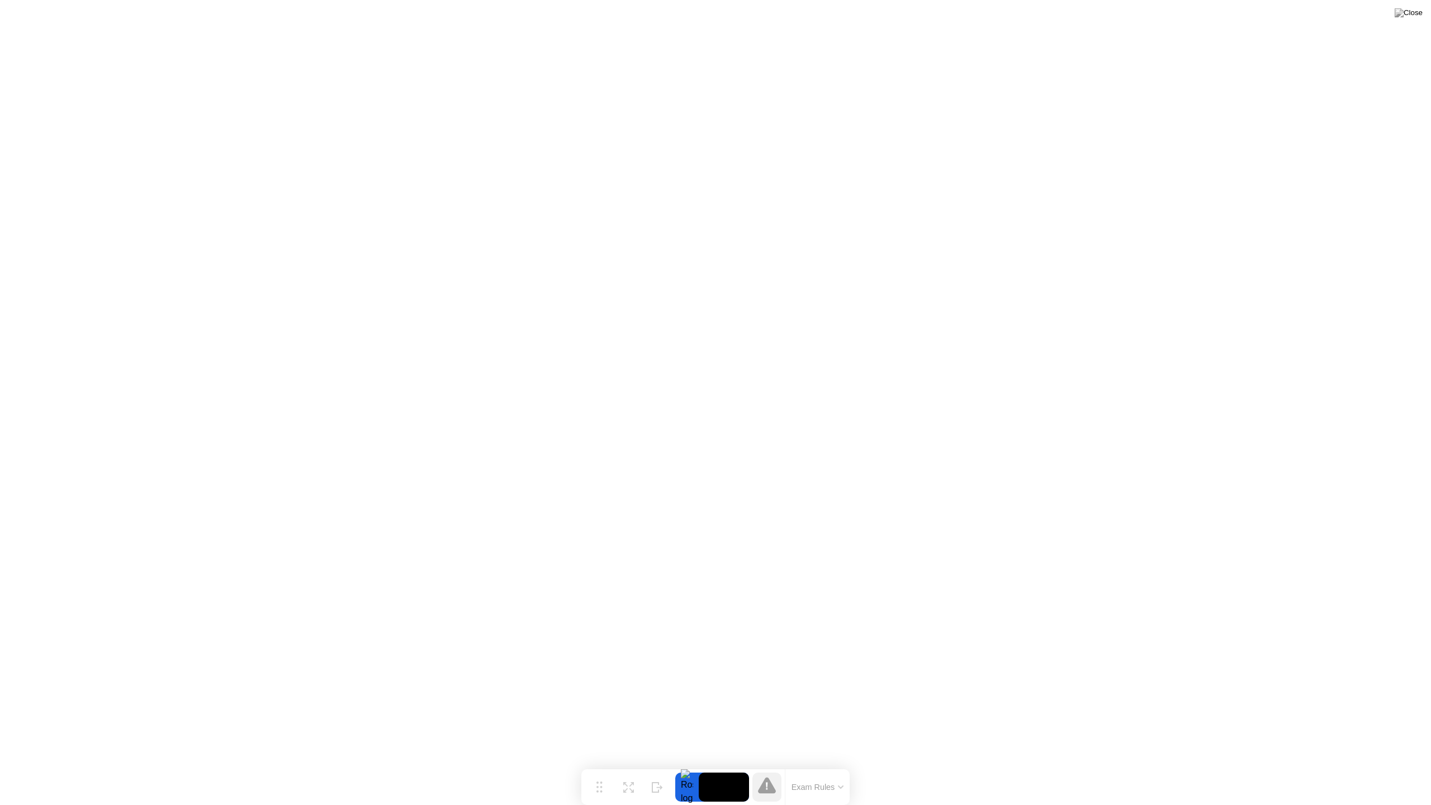
click at [730, 765] on video at bounding box center [724, 786] width 50 height 29
click at [692, 765] on div at bounding box center [686, 786] width 23 height 29
click at [764, 765] on icon at bounding box center [767, 785] width 18 height 16
click at [806, 765] on button "Exam Rules" at bounding box center [817, 787] width 59 height 10
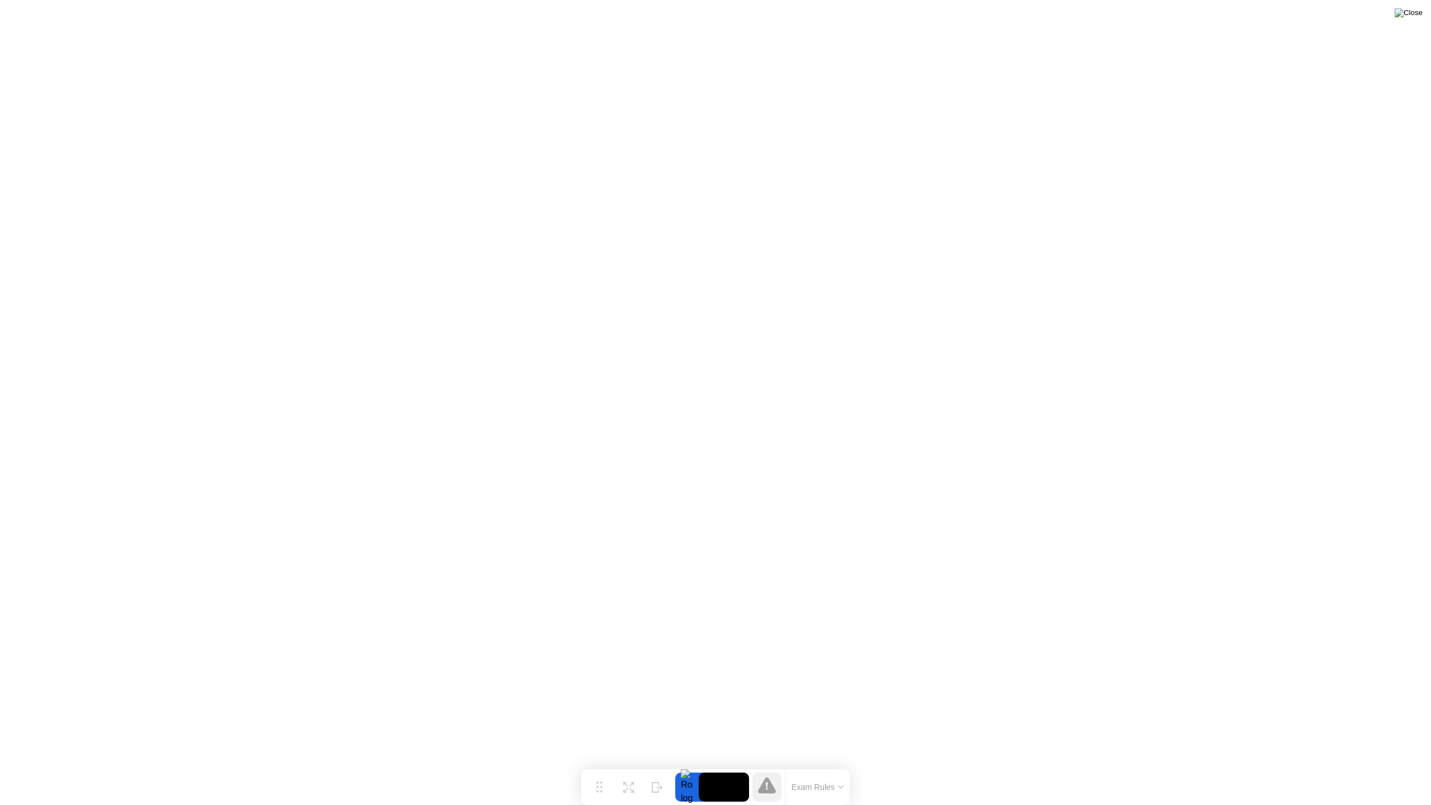
click at [1412, 11] on img at bounding box center [1408, 12] width 28 height 9
click at [1420, 15] on img at bounding box center [1408, 12] width 28 height 9
